Goal: Task Accomplishment & Management: Use online tool/utility

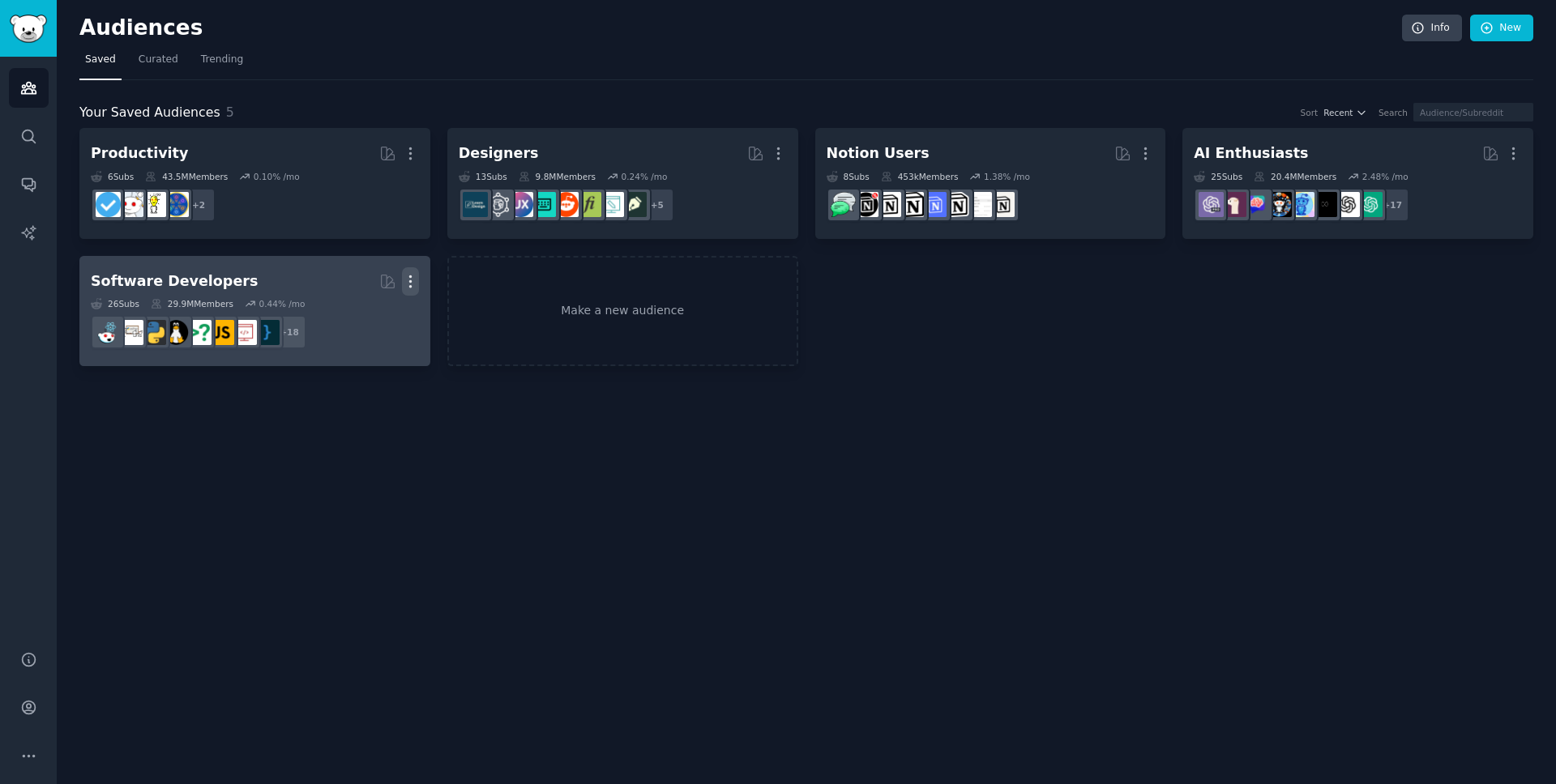
click at [414, 283] on icon "button" at bounding box center [411, 282] width 17 height 17
click at [358, 311] on p "Delete" at bounding box center [366, 315] width 38 height 17
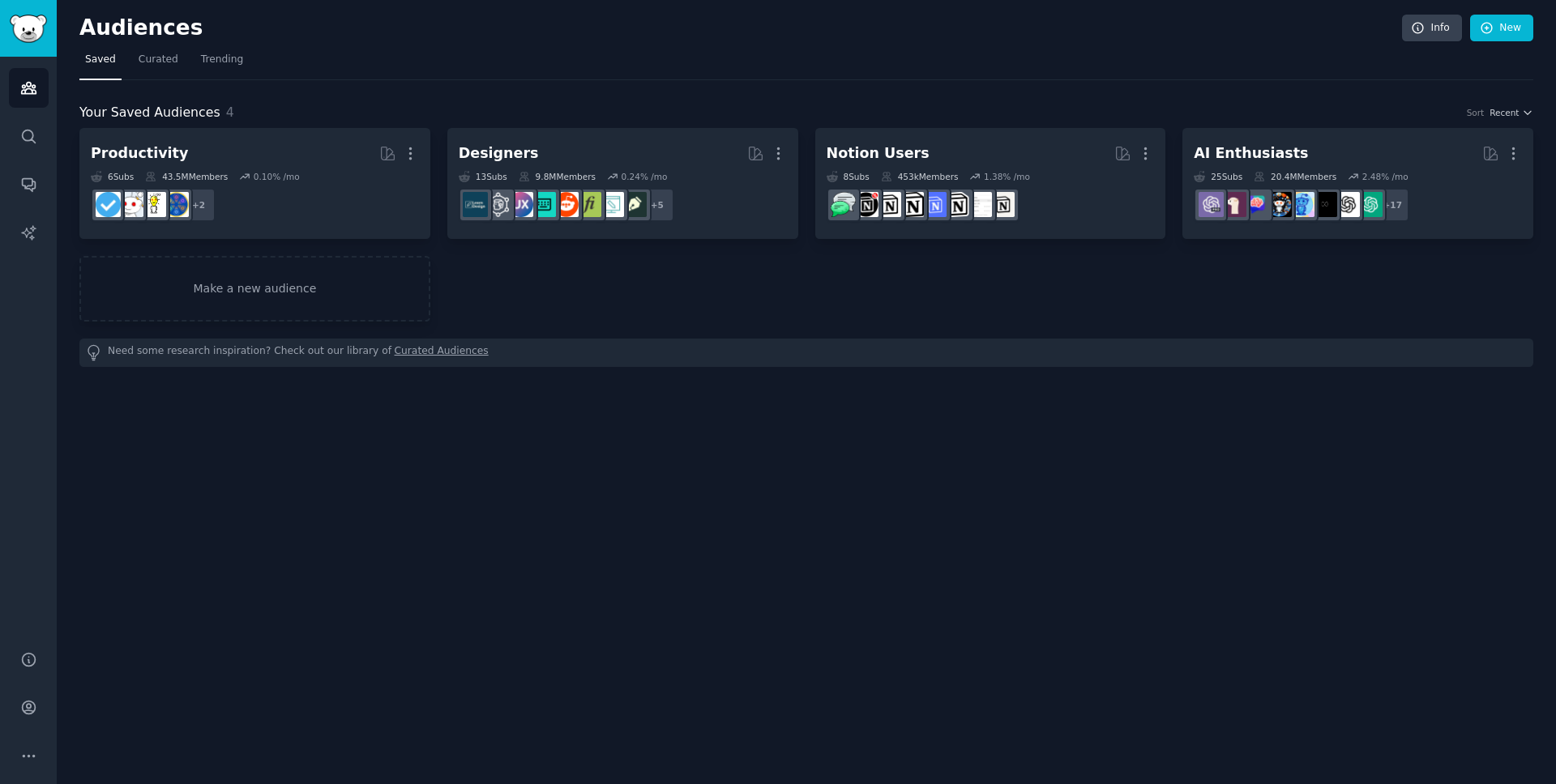
click at [387, 328] on div "Productivity More 6 Sub s 43.5M Members 0.10 % /mo + 2 Designers More 13 Sub s …" at bounding box center [805, 248] width 1454 height 239
click at [371, 297] on link "Make a new audience" at bounding box center [255, 289] width 351 height 66
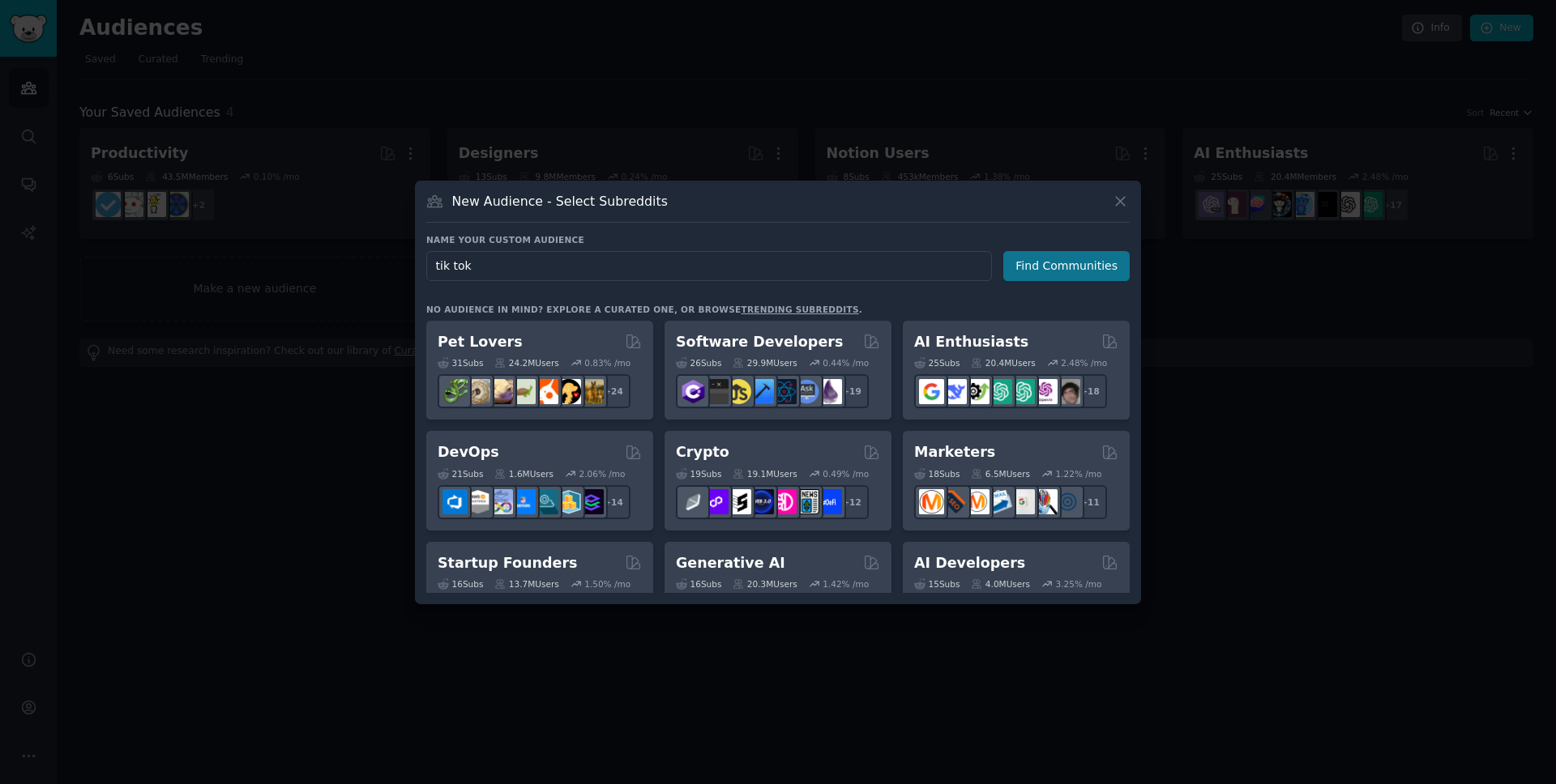
type input "tik tok"
click at [1070, 256] on button "Find Communities" at bounding box center [1066, 265] width 126 height 30
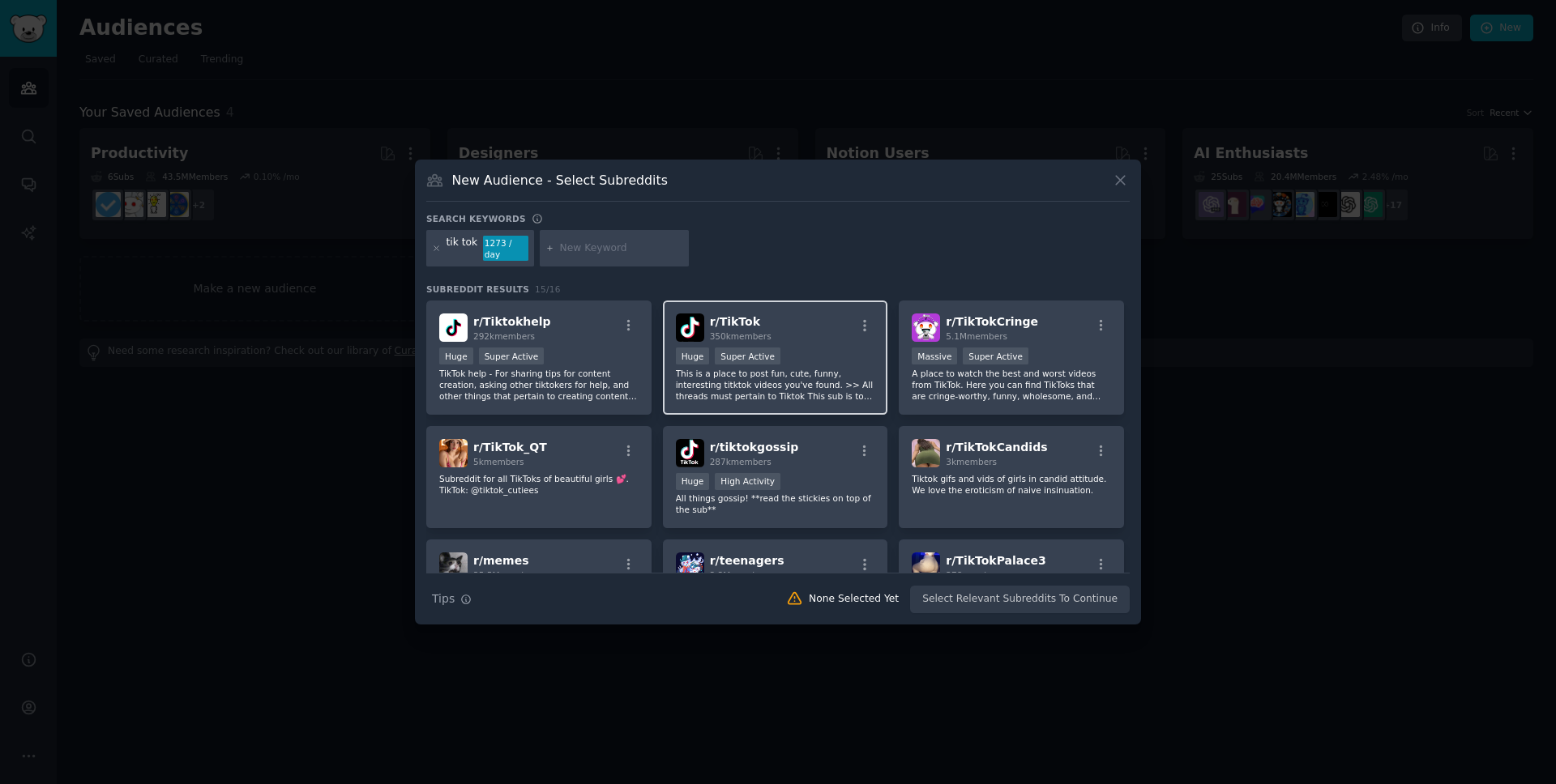
click at [792, 325] on div "r/ TikTok 350k members" at bounding box center [776, 327] width 200 height 28
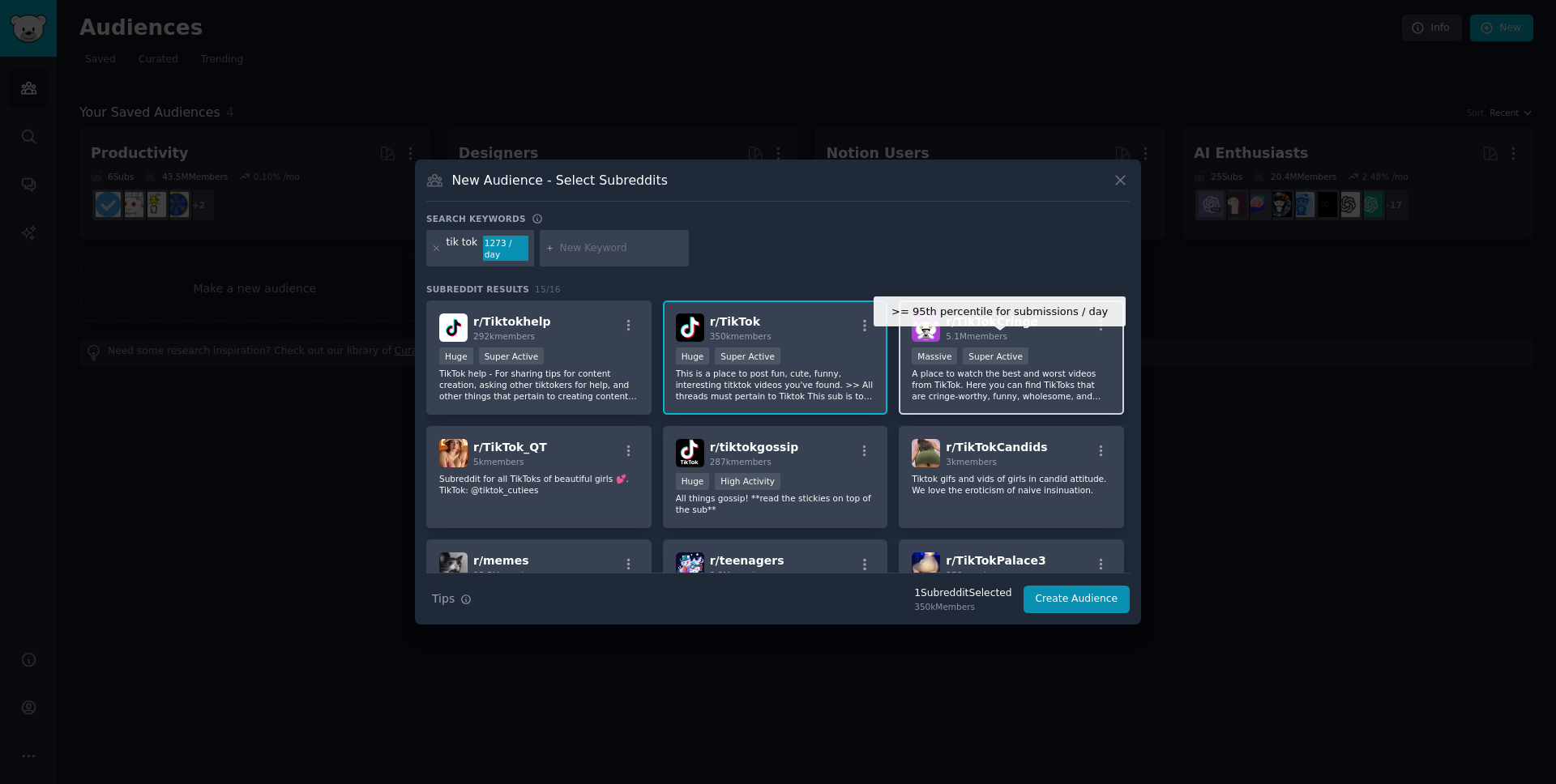
click at [965, 352] on div "Super Active" at bounding box center [996, 356] width 66 height 17
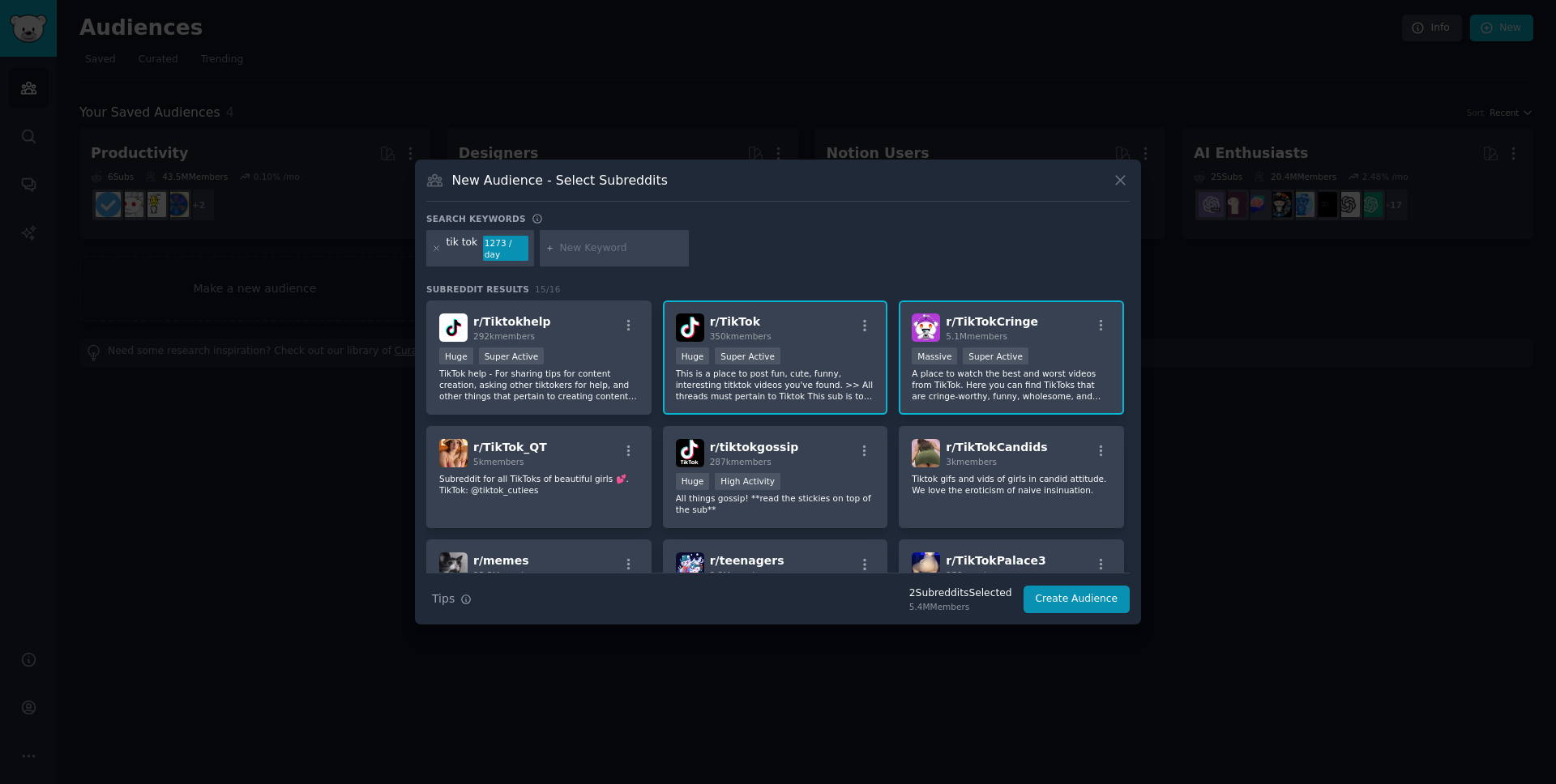
click at [1063, 359] on div ">= 95th percentile for submissions / day Massive Super Active" at bounding box center [1011, 357] width 200 height 20
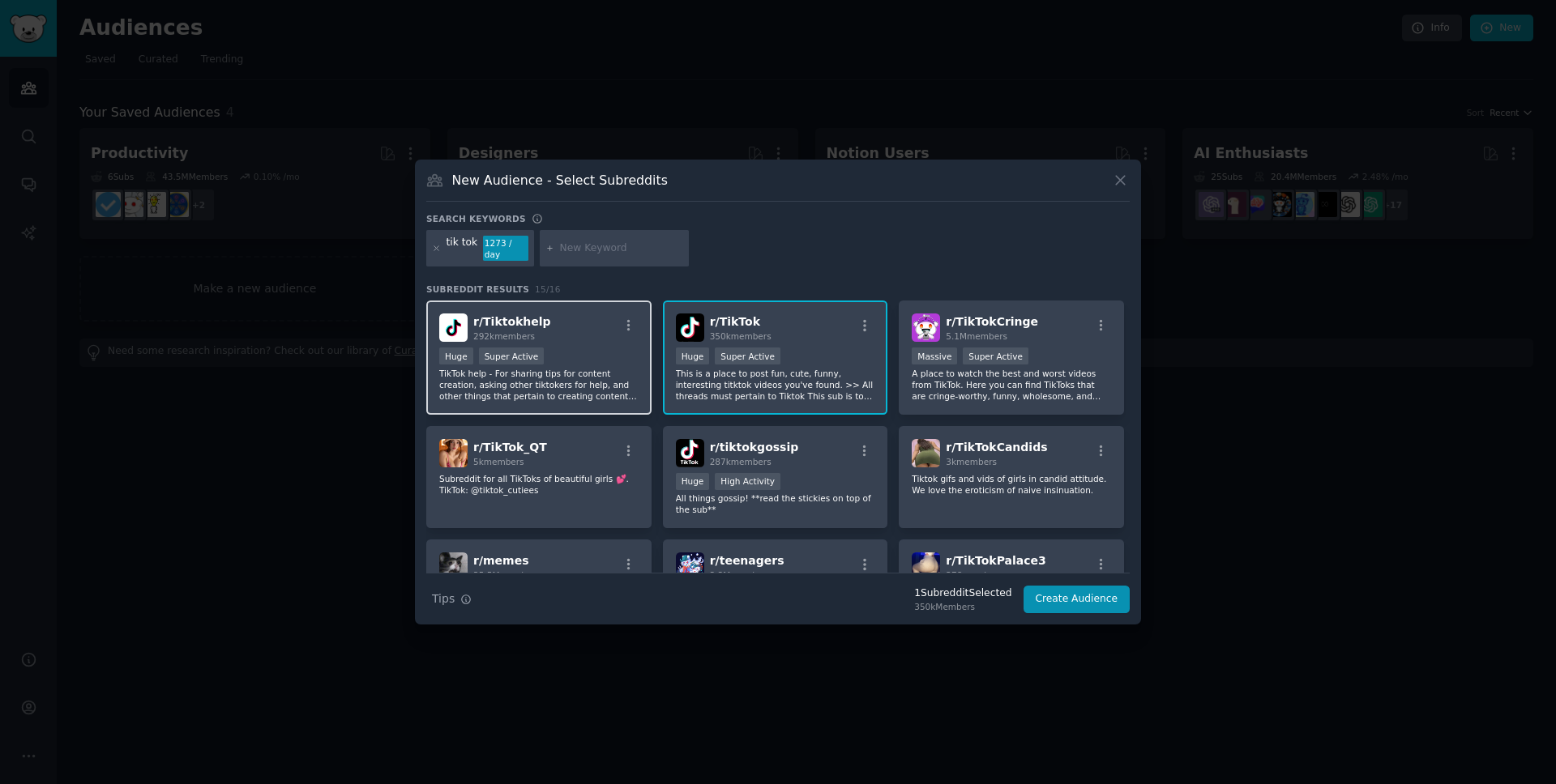
click at [586, 378] on p "TikTok help - For sharing tips for content creation, asking other tiktokers for…" at bounding box center [538, 384] width 200 height 34
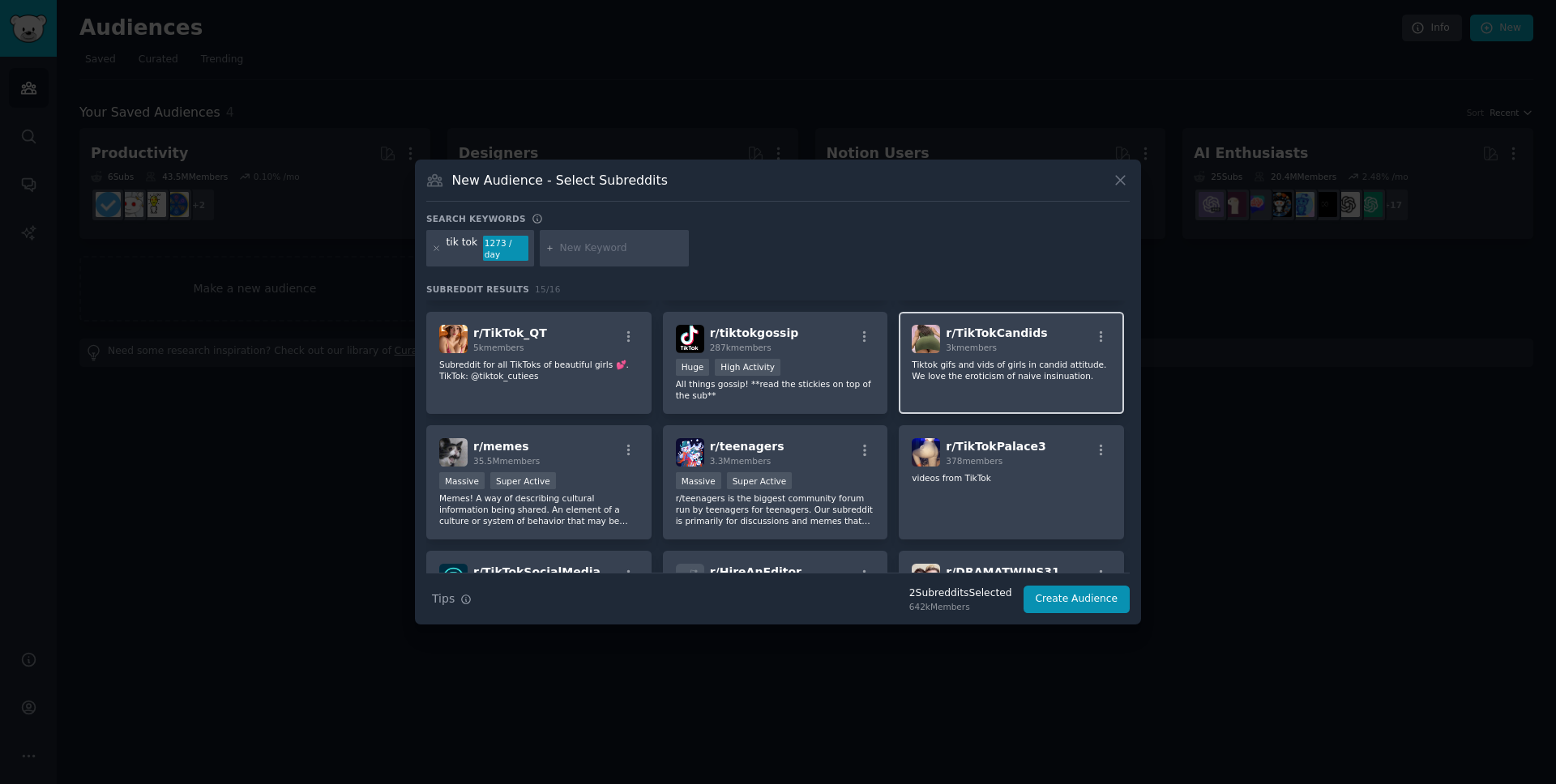
scroll to position [104, 0]
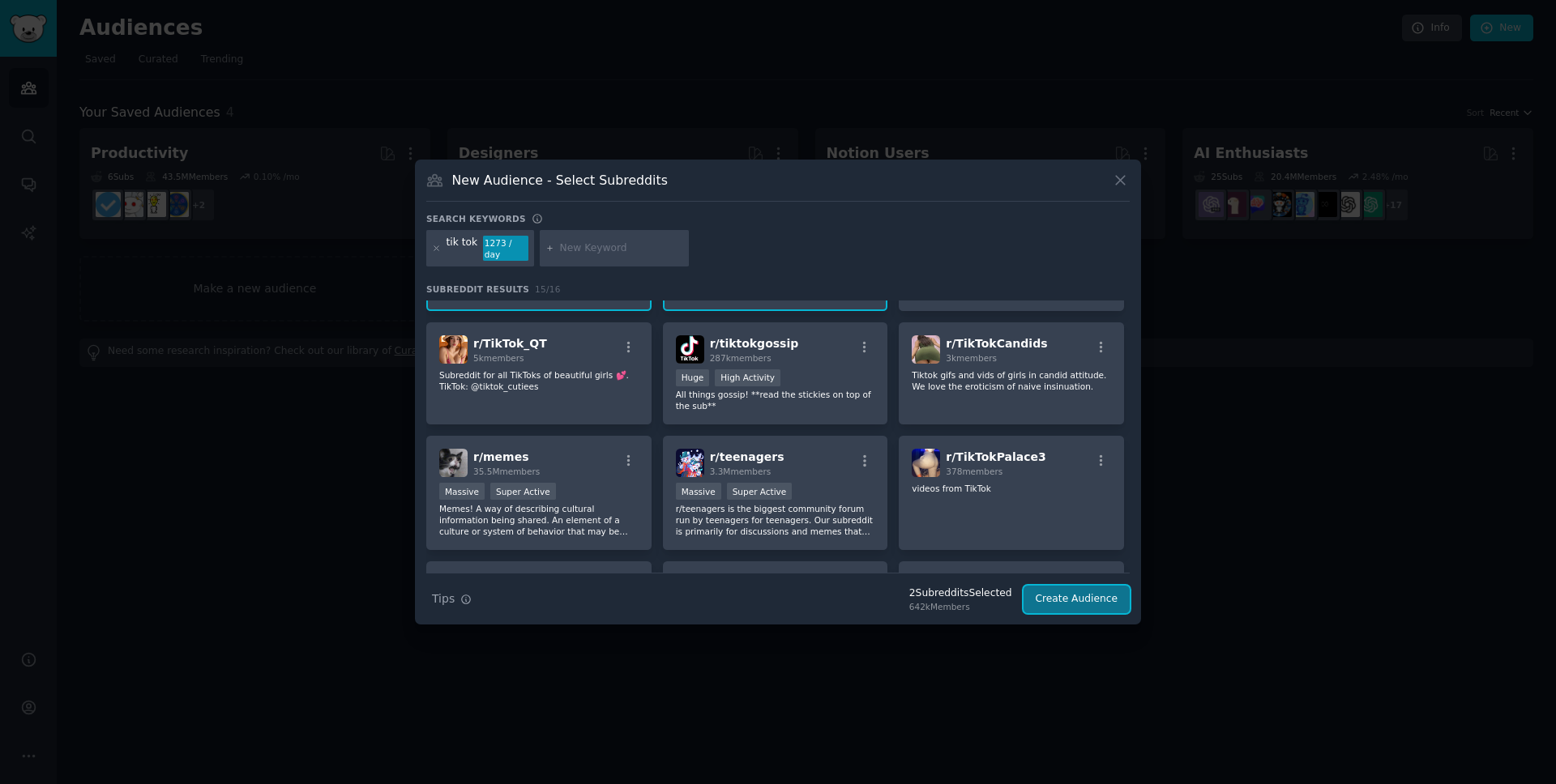
click at [1092, 591] on button "Create Audience" at bounding box center [1077, 600] width 107 height 28
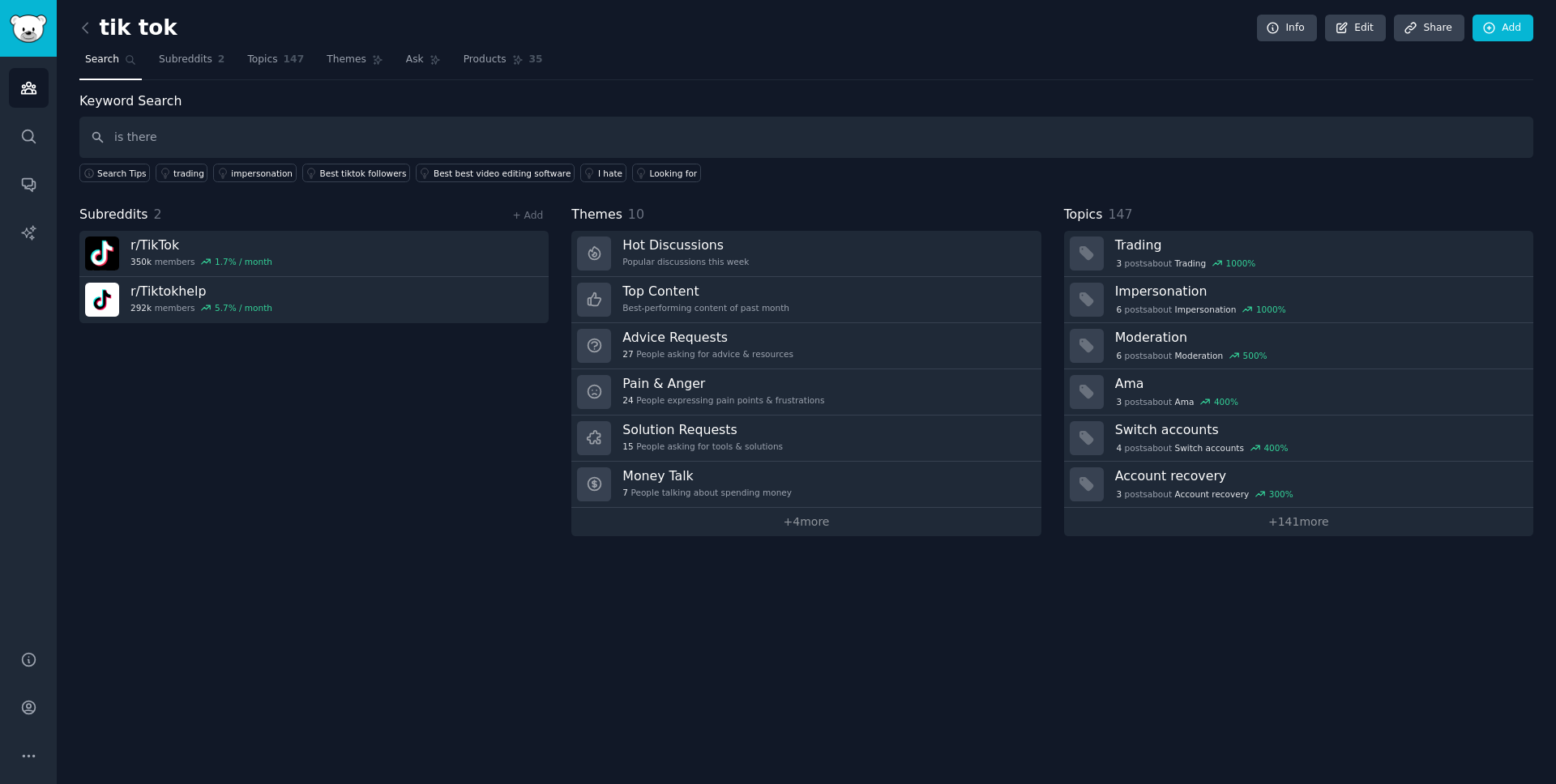
type input "is there"
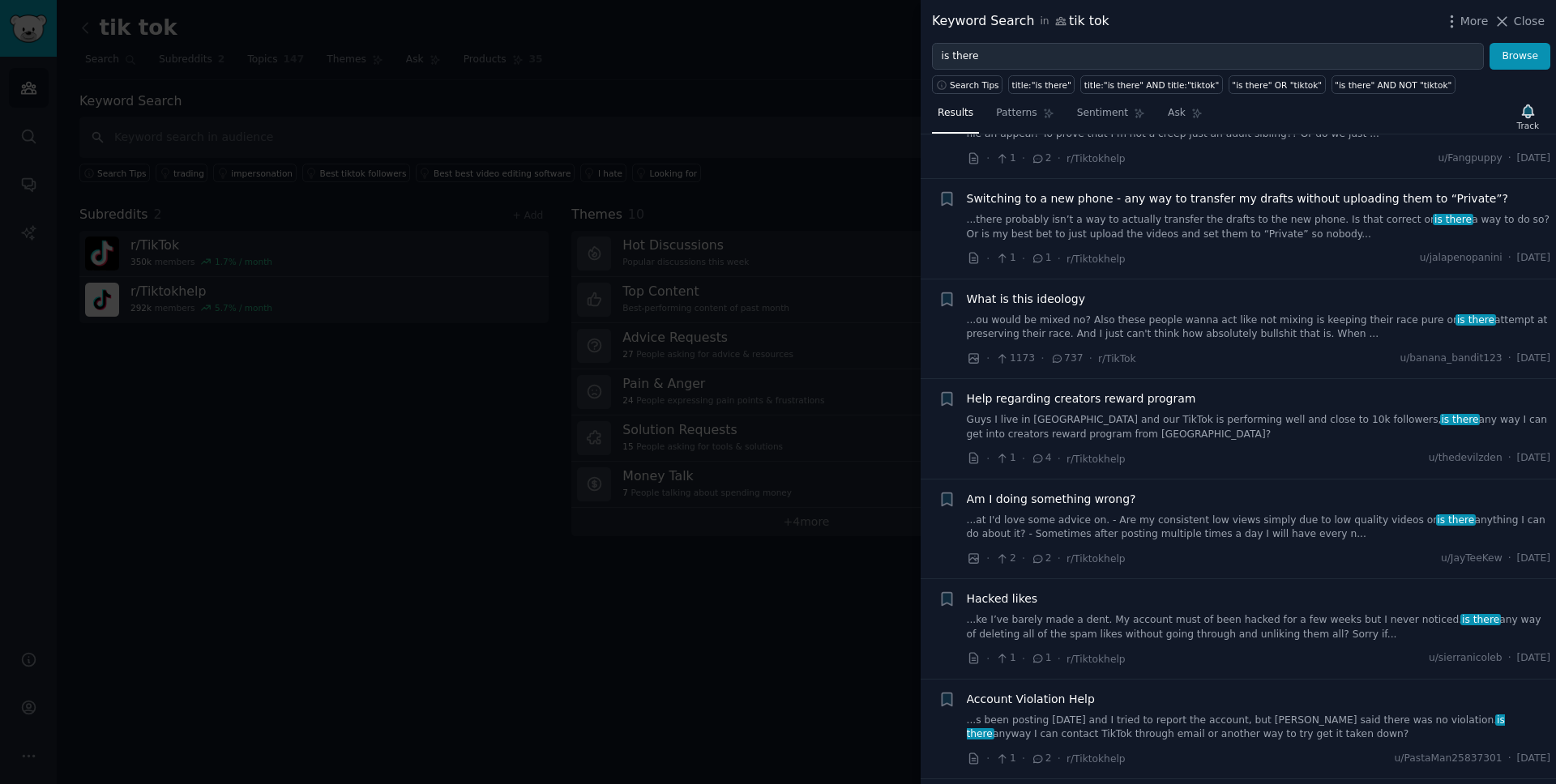
scroll to position [1515, 0]
